Goal: Find specific page/section

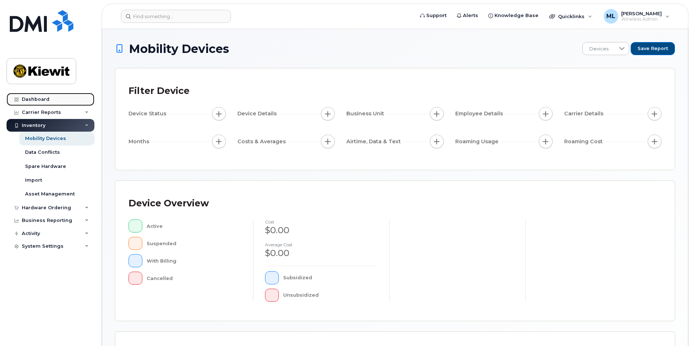
click at [42, 100] on div "Dashboard" at bounding box center [36, 100] width 28 height 6
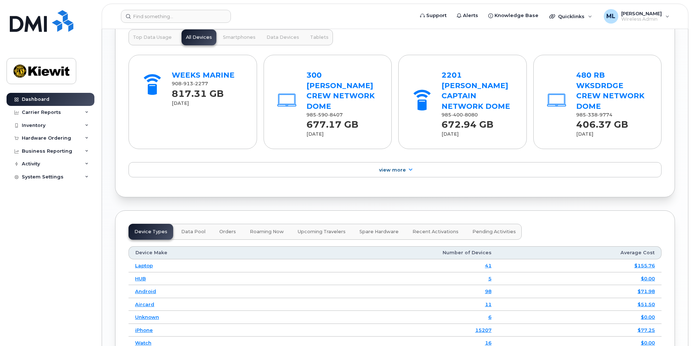
scroll to position [820, 0]
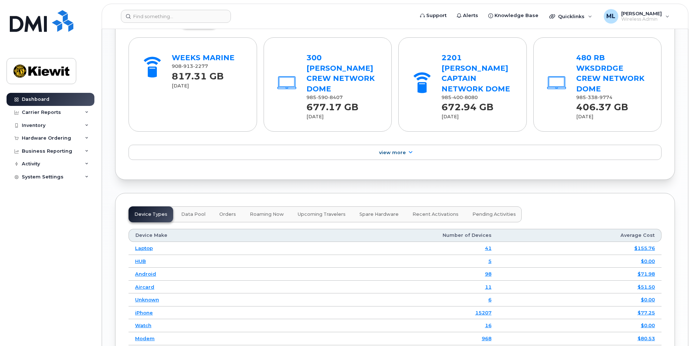
click at [141, 307] on td "iPhone" at bounding box center [207, 313] width 156 height 13
click at [143, 310] on link "iPhone" at bounding box center [144, 313] width 18 height 6
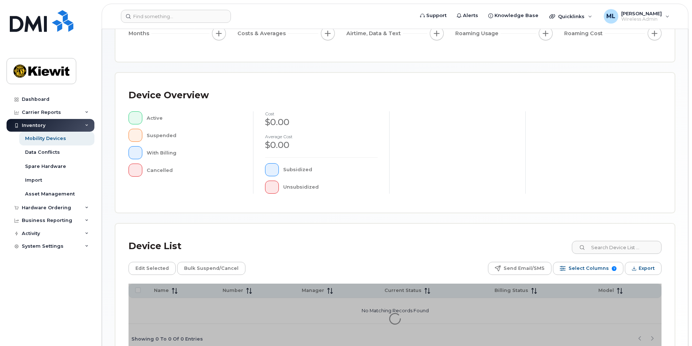
scroll to position [145, 0]
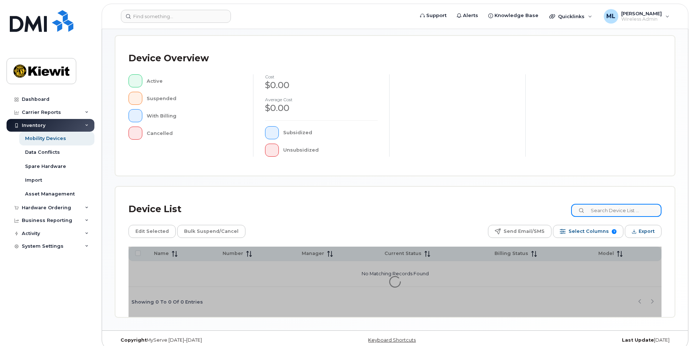
click at [596, 211] on input at bounding box center [616, 210] width 90 height 13
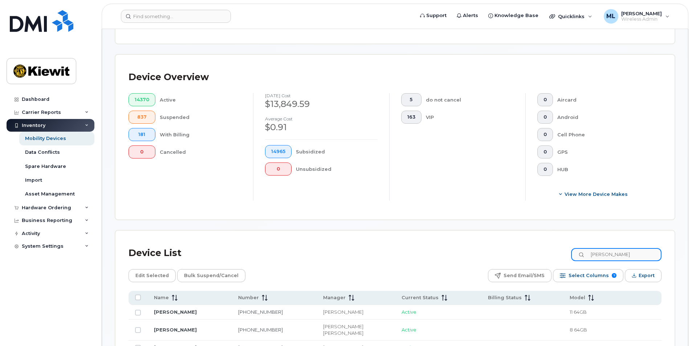
scroll to position [164, 0]
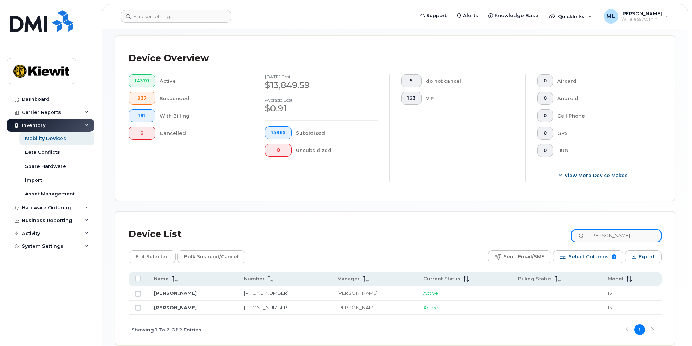
type input "[PERSON_NAME]"
